Goal: Task Accomplishment & Management: Complete application form

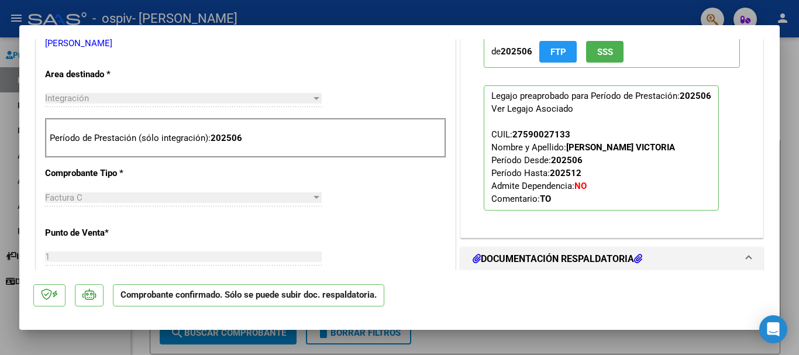
scroll to position [234, 0]
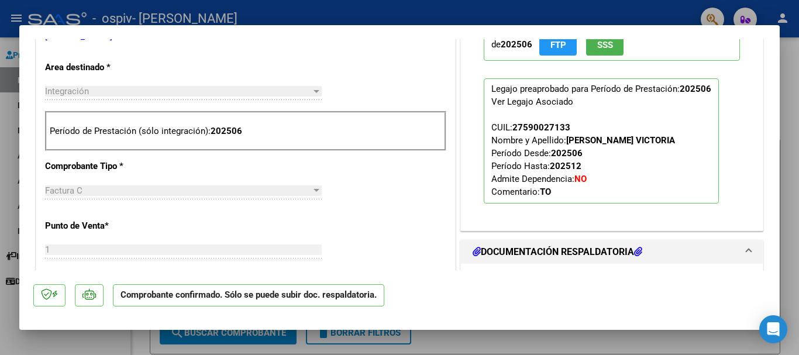
click at [788, 60] on div at bounding box center [399, 177] width 799 height 355
type input "$ 0,00"
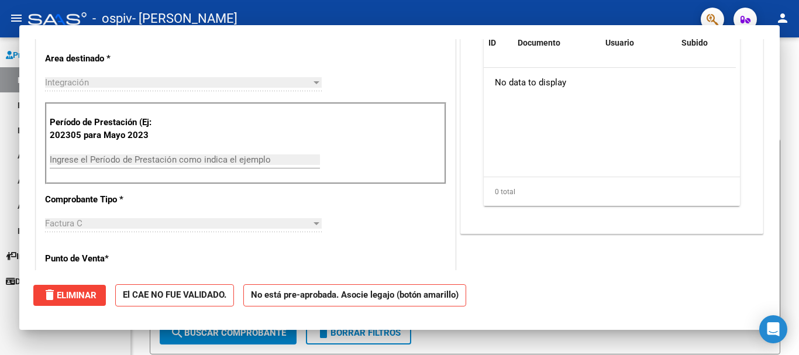
scroll to position [0, 0]
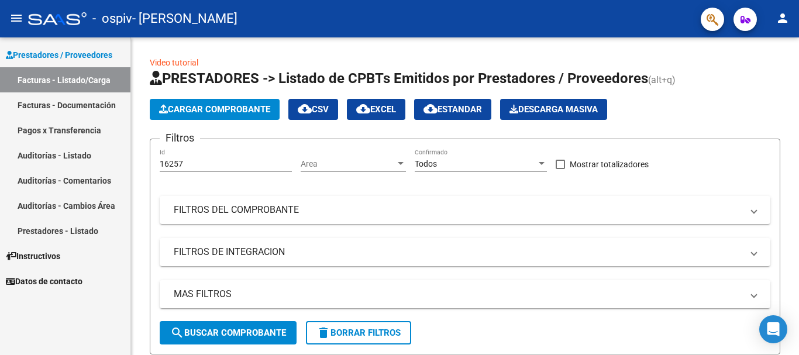
click at [87, 105] on link "Facturas - Documentación" at bounding box center [65, 104] width 130 height 25
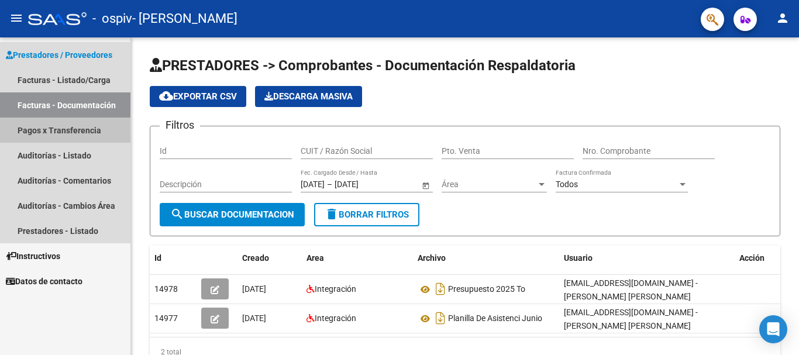
click at [87, 134] on link "Pagos x Transferencia" at bounding box center [65, 130] width 130 height 25
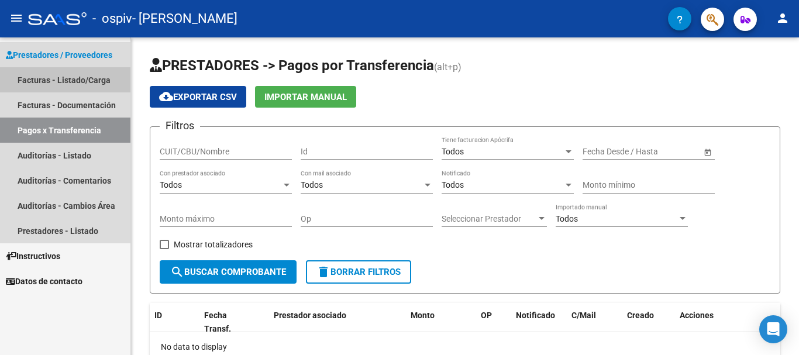
click at [83, 75] on link "Facturas - Listado/Carga" at bounding box center [65, 79] width 130 height 25
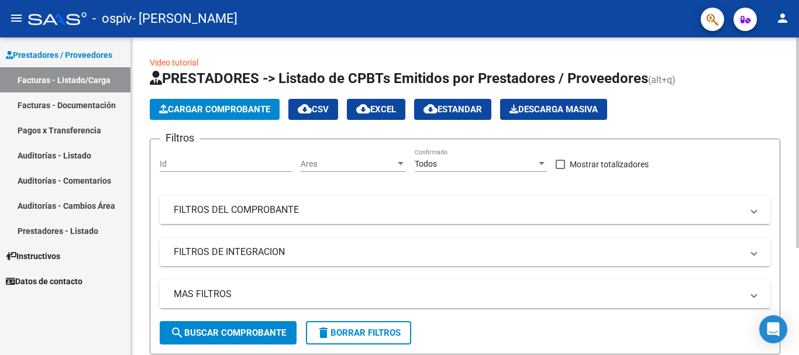
click at [217, 112] on span "Cargar Comprobante" at bounding box center [214, 109] width 111 height 11
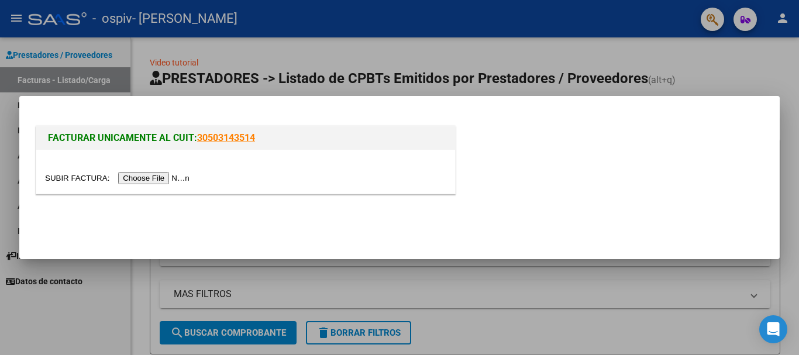
click at [181, 177] on input "file" at bounding box center [119, 178] width 148 height 12
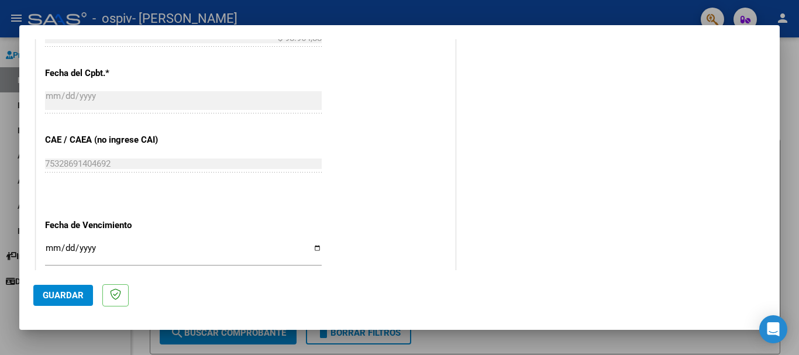
scroll to position [702, 0]
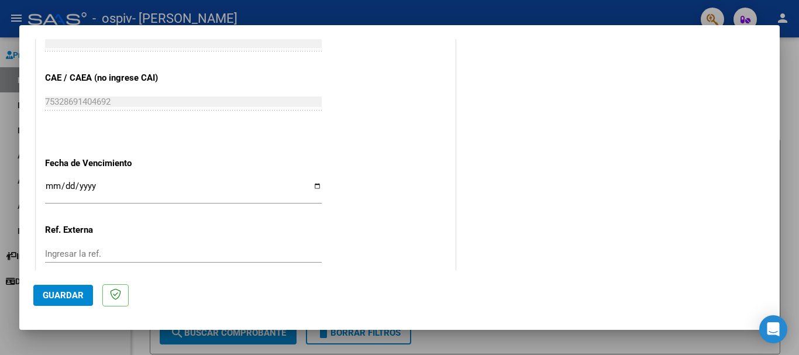
click at [315, 186] on input "Ingresar la fecha" at bounding box center [183, 190] width 277 height 19
type input "[DATE]"
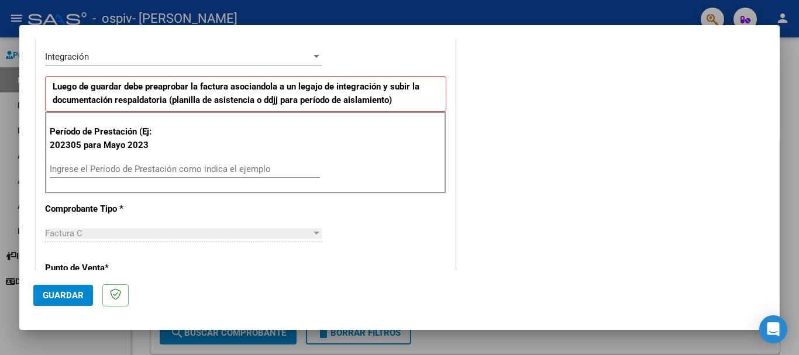
scroll to position [250, 0]
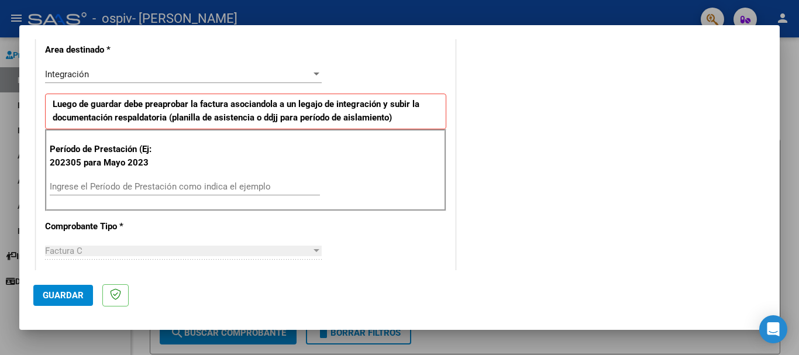
click at [316, 73] on div at bounding box center [317, 74] width 6 height 3
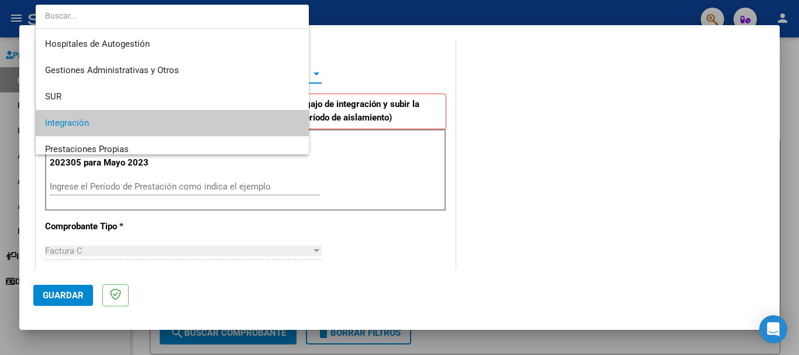
scroll to position [49, 0]
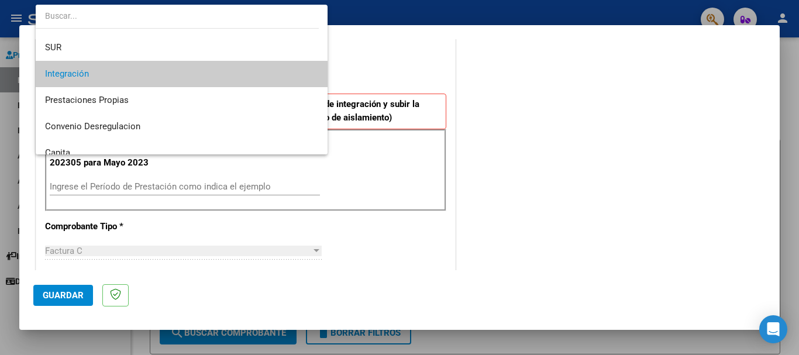
click at [259, 75] on span "Integración" at bounding box center [181, 74] width 273 height 26
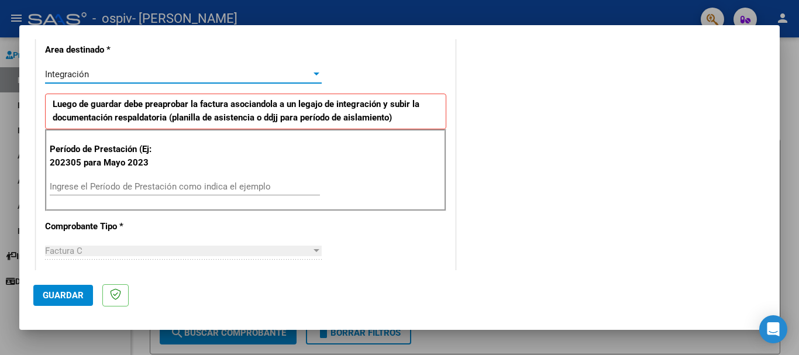
click at [166, 184] on input "Ingrese el Período de Prestación como indica el ejemplo" at bounding box center [185, 186] width 270 height 11
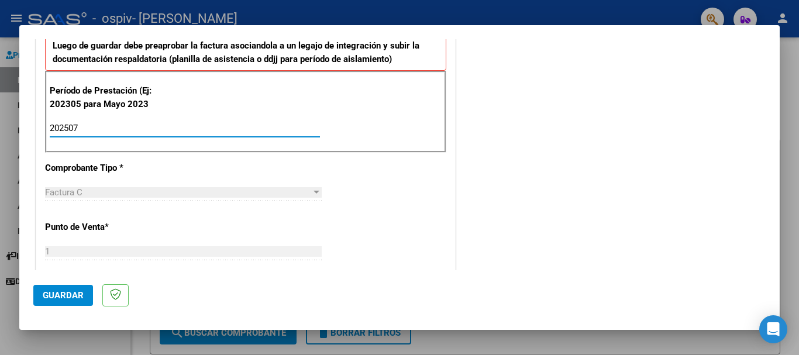
scroll to position [367, 0]
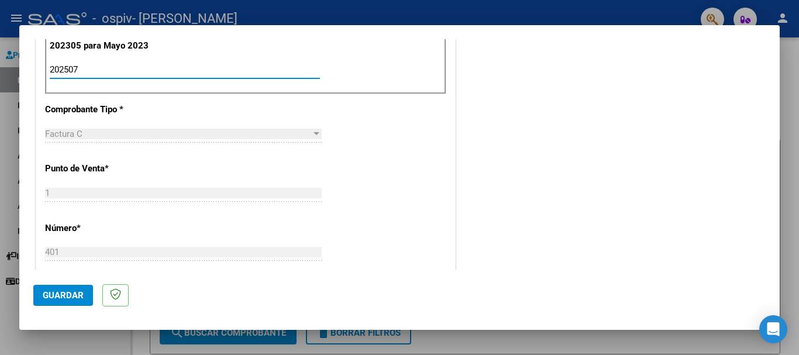
type input "202507"
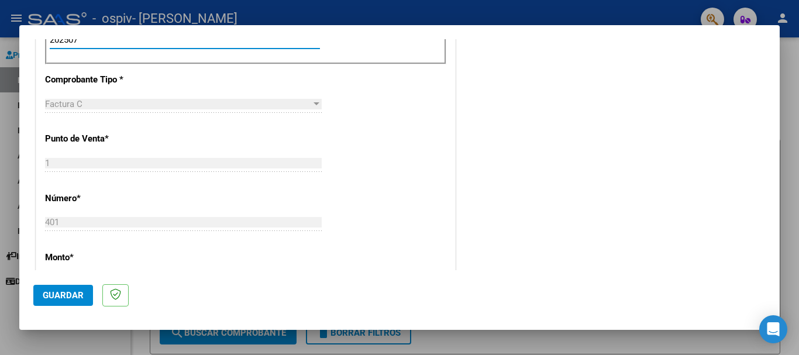
scroll to position [484, 0]
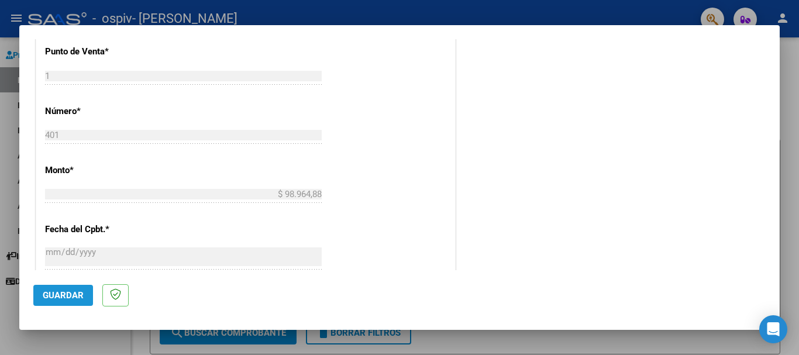
click at [77, 294] on span "Guardar" at bounding box center [63, 295] width 41 height 11
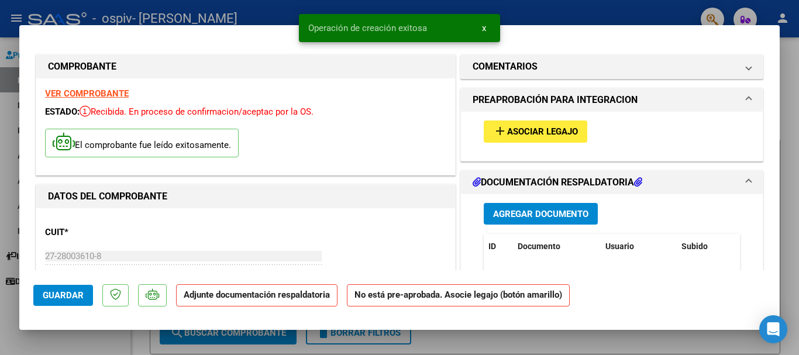
click at [508, 130] on span "Asociar Legajo" at bounding box center [542, 132] width 71 height 11
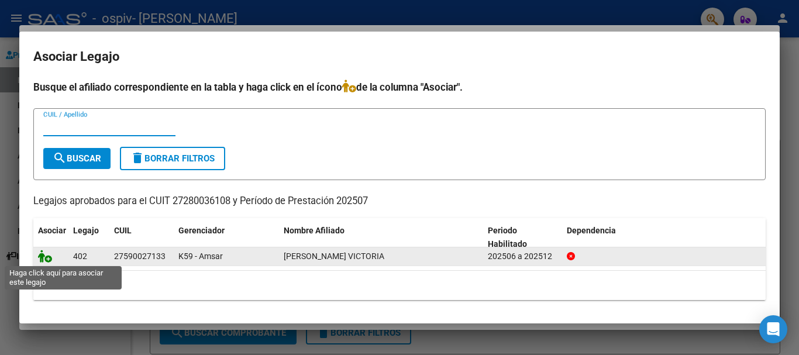
click at [48, 259] on icon at bounding box center [45, 256] width 14 height 13
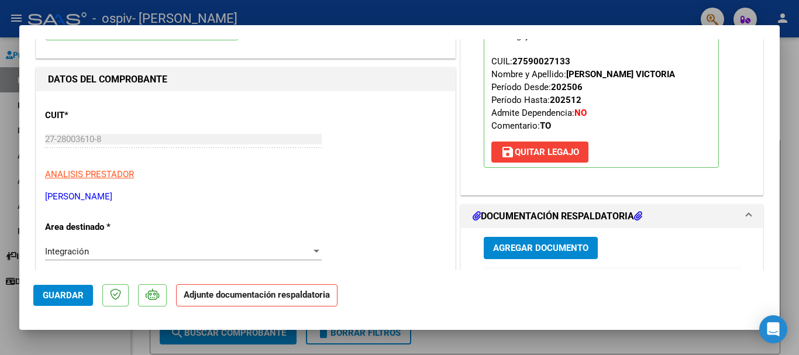
scroll to position [176, 0]
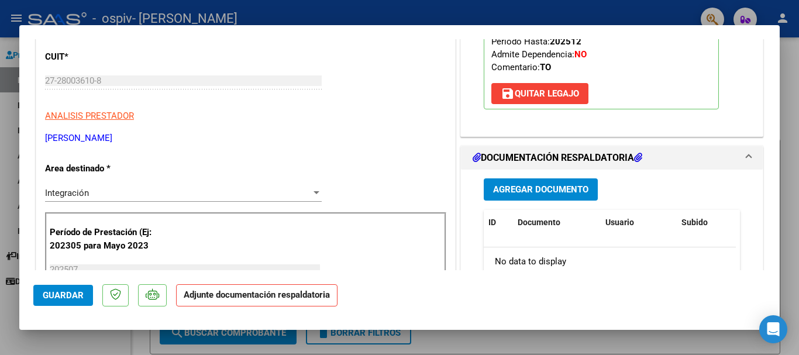
click at [557, 191] on span "Agregar Documento" at bounding box center [540, 190] width 95 height 11
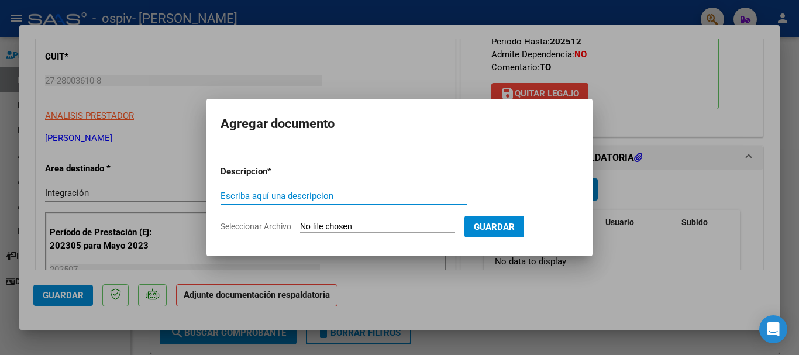
click at [326, 195] on input "Escriba aquí una descripcion" at bounding box center [344, 196] width 247 height 11
type input "f"
type input "FACTURA NRO401"
click at [403, 224] on input "Seleccionar Archivo" at bounding box center [377, 227] width 155 height 11
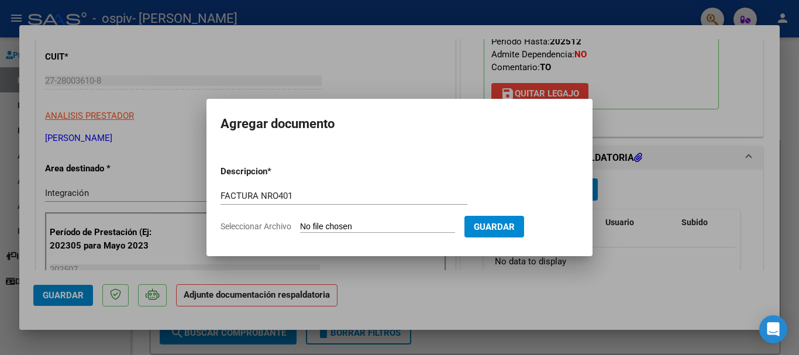
type input "C:\fakepath\27280036108_011_00001_00000401.pdf"
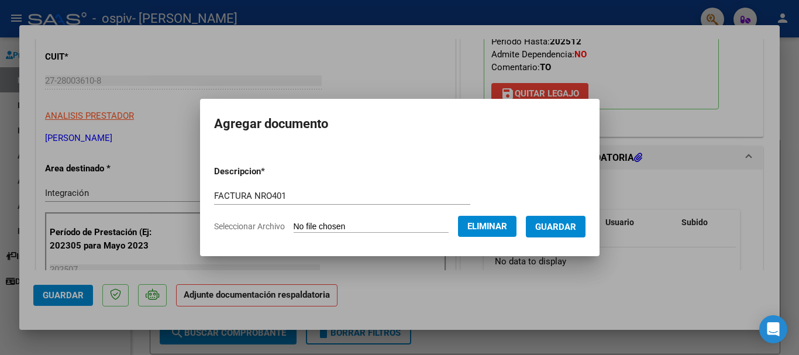
click at [573, 225] on span "Guardar" at bounding box center [555, 227] width 41 height 11
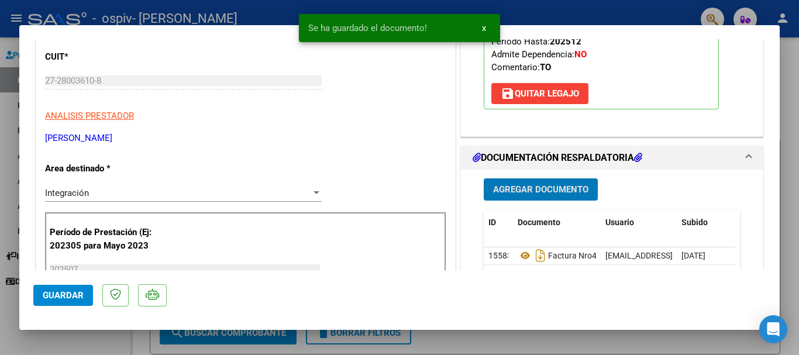
click at [561, 185] on span "Agregar Documento" at bounding box center [540, 190] width 95 height 11
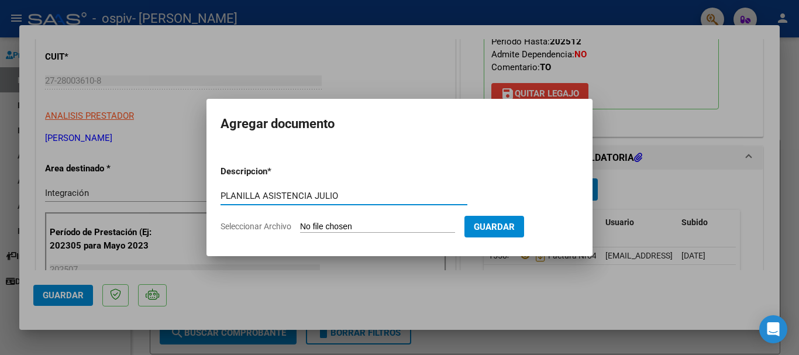
type input "PLANILLA ASISTENCIA JULIO"
click at [395, 227] on input "Seleccionar Archivo" at bounding box center [377, 227] width 155 height 11
type input "C:\fakepath\[PERSON_NAME].pdf"
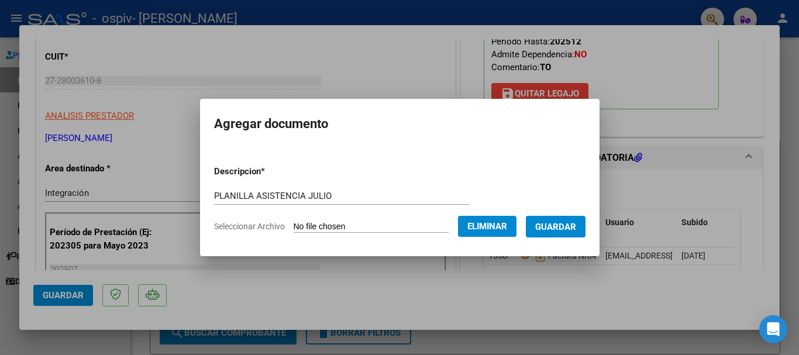
click at [569, 223] on span "Guardar" at bounding box center [555, 227] width 41 height 11
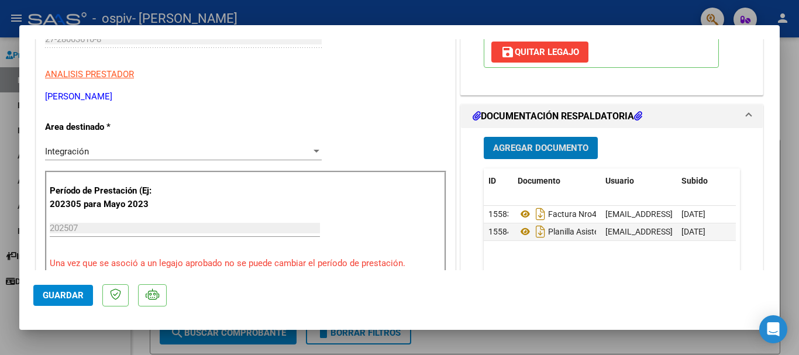
scroll to position [173, 0]
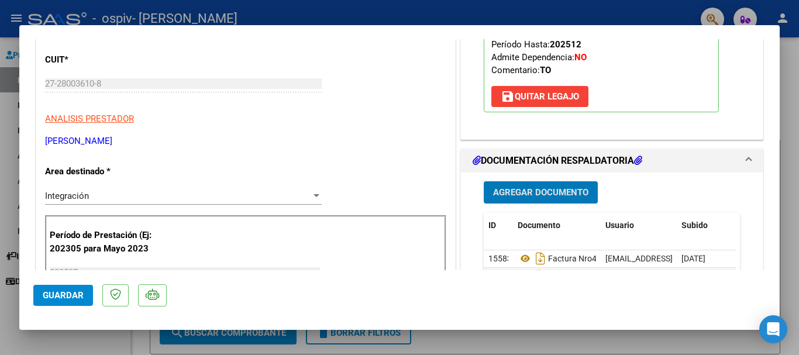
click at [530, 194] on span "Agregar Documento" at bounding box center [540, 193] width 95 height 11
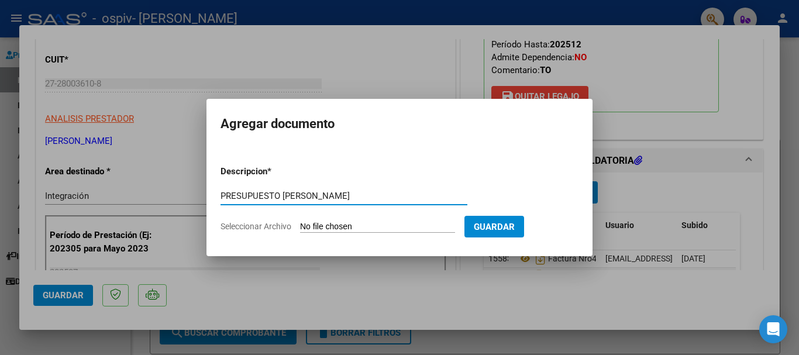
type input "PRESUPUESTO [PERSON_NAME]"
click at [267, 228] on span "Seleccionar Archivo" at bounding box center [256, 226] width 71 height 9
click at [300, 228] on input "Seleccionar Archivo" at bounding box center [377, 227] width 155 height 11
type input "C:\fakepath\[PERSON_NAME] TO 2025.pdf"
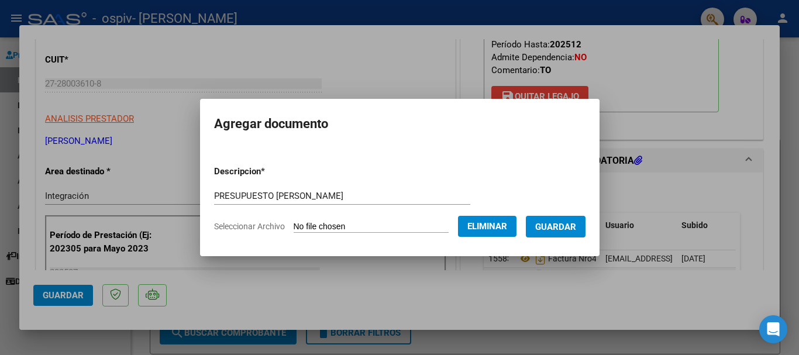
click at [557, 225] on span "Guardar" at bounding box center [555, 227] width 41 height 11
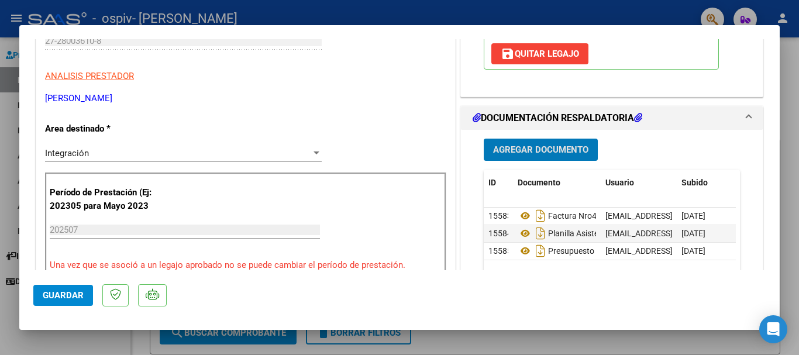
scroll to position [351, 0]
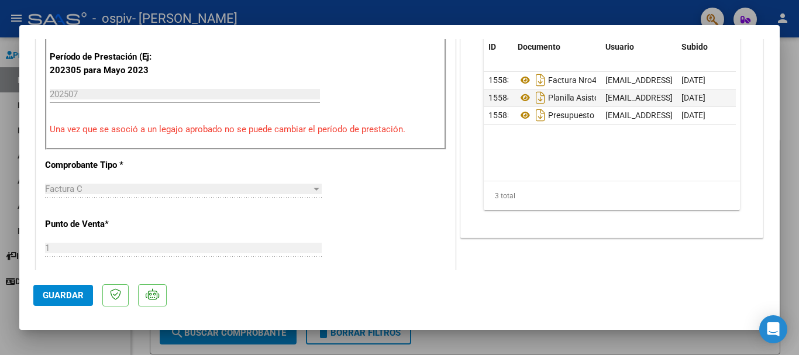
click at [71, 300] on span "Guardar" at bounding box center [63, 295] width 41 height 11
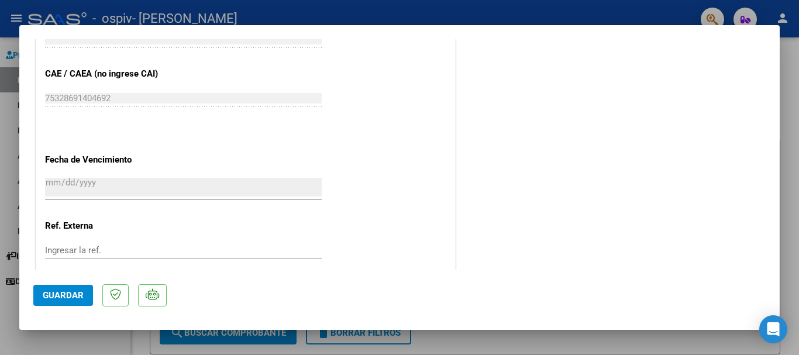
scroll to position [816, 0]
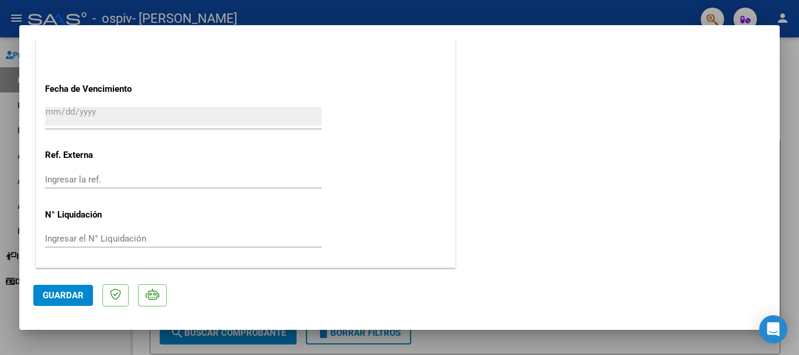
click at [68, 293] on span "Guardar" at bounding box center [63, 295] width 41 height 11
click at [79, 298] on span "Guardar" at bounding box center [63, 295] width 41 height 11
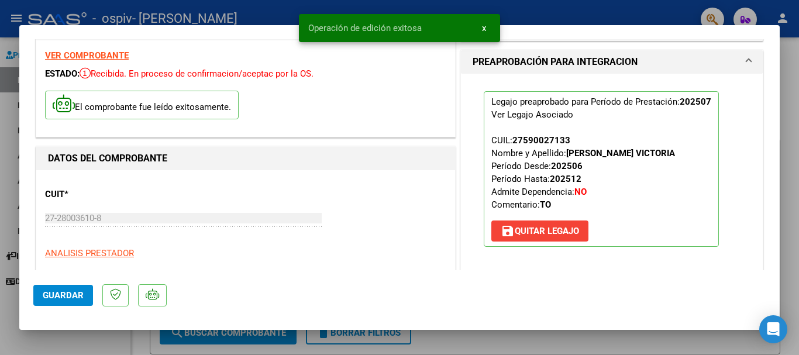
scroll to position [0, 0]
